Goal: Information Seeking & Learning: Get advice/opinions

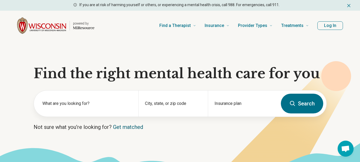
click at [138, 127] on link "Get matched" at bounding box center [128, 127] width 30 height 6
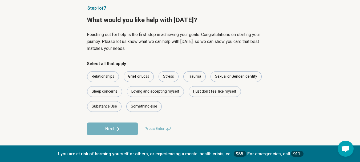
scroll to position [32, 0]
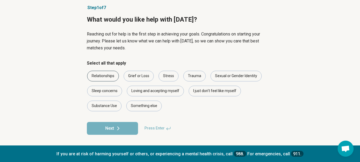
click at [113, 77] on div "Relationships" at bounding box center [103, 76] width 32 height 11
click at [168, 77] on div "Stress" at bounding box center [169, 76] width 20 height 11
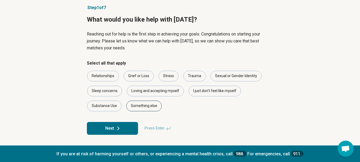
click at [155, 106] on div "Something else" at bounding box center [143, 106] width 35 height 11
click at [128, 127] on button "Next" at bounding box center [112, 128] width 51 height 13
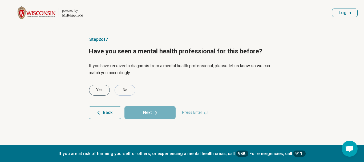
click at [104, 95] on div "Yes" at bounding box center [99, 90] width 21 height 11
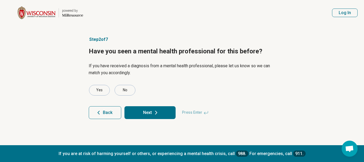
click at [144, 107] on button "Next" at bounding box center [150, 112] width 51 height 13
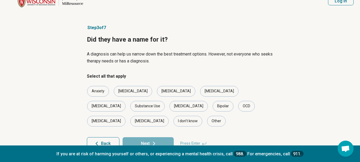
scroll to position [12, 0]
click at [226, 115] on div "Other" at bounding box center [216, 120] width 19 height 11
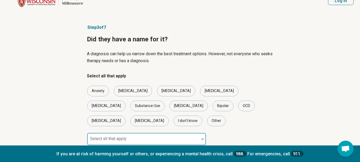
click at [195, 137] on div at bounding box center [143, 140] width 108 height 7
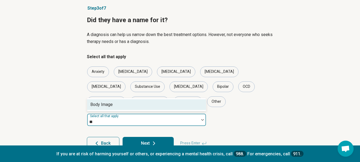
scroll to position [0, 0]
type input "*"
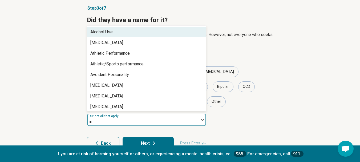
type input "****"
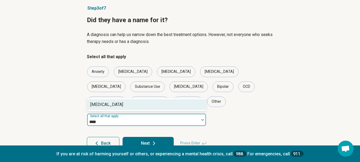
click at [181, 99] on div "[MEDICAL_DATA]" at bounding box center [146, 104] width 119 height 11
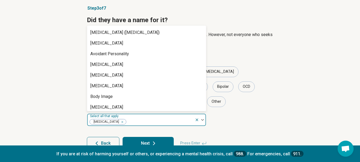
scroll to position [125, 0]
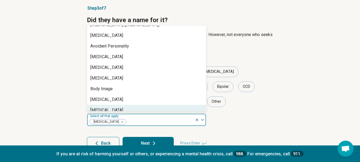
click at [222, 113] on fieldset "option [MEDICAL_DATA], selected. 99 results available. Use Up and Down to choos…" at bounding box center [180, 119] width 187 height 13
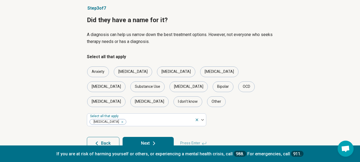
click at [166, 137] on button "Next" at bounding box center [148, 143] width 51 height 13
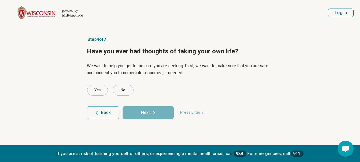
scroll to position [0, 0]
click at [132, 97] on form "Yes No Back Next Press Enter" at bounding box center [182, 102] width 187 height 34
click at [127, 91] on div "No" at bounding box center [125, 90] width 21 height 11
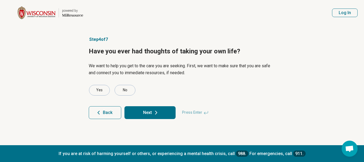
click at [144, 109] on button "Next" at bounding box center [150, 112] width 51 height 13
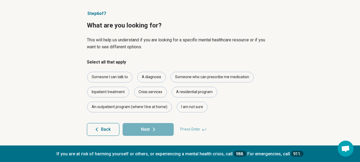
scroll to position [27, 0]
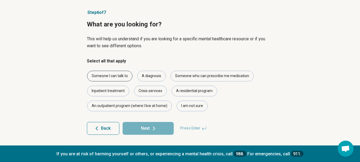
click at [116, 76] on div "Someone I can talk to" at bounding box center [109, 76] width 45 height 11
click at [149, 129] on button "Next" at bounding box center [148, 128] width 51 height 13
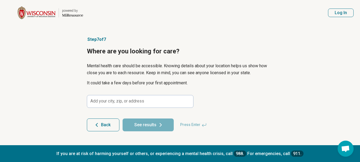
scroll to position [0, 0]
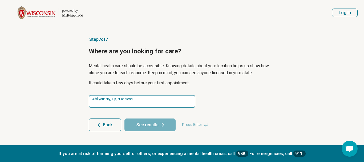
click at [159, 106] on input at bounding box center [142, 101] width 107 height 13
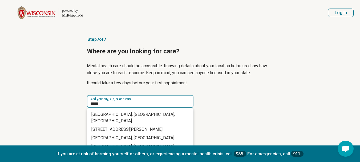
type input "*****"
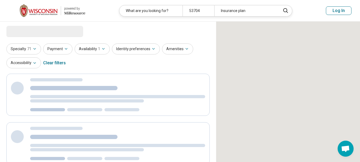
select select "***"
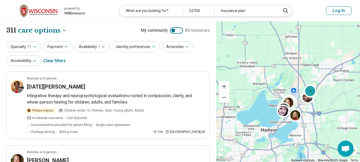
click at [49, 10] on img at bounding box center [39, 10] width 38 height 13
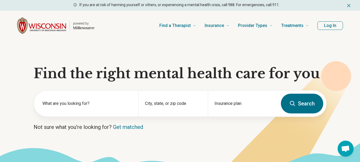
click at [336, 58] on section "Find the right mental health care for you What are you looking for? City, state…" at bounding box center [180, 109] width 360 height 136
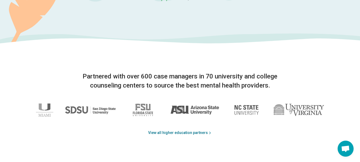
scroll to position [804, 0]
